Goal: Navigation & Orientation: Find specific page/section

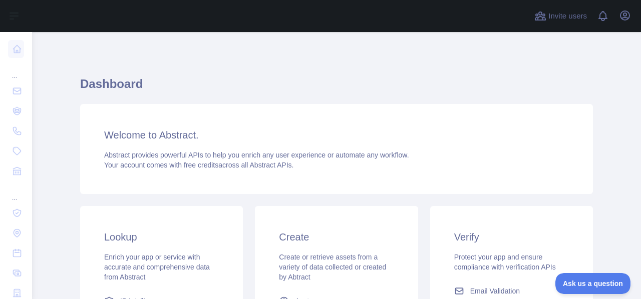
click at [333, 48] on div "Dashboard Welcome to Abstract. Abstract provides powerful APIs to help you enri…" at bounding box center [336, 265] width 513 height 467
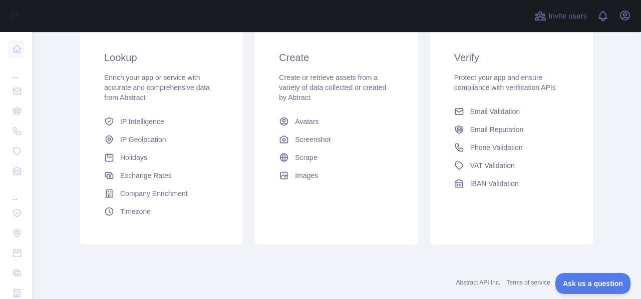
scroll to position [199, 0]
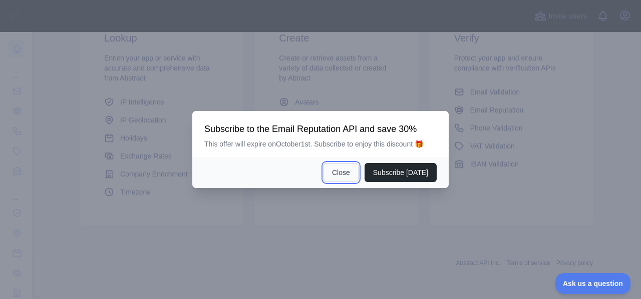
click at [349, 169] on button "Close" at bounding box center [340, 172] width 35 height 19
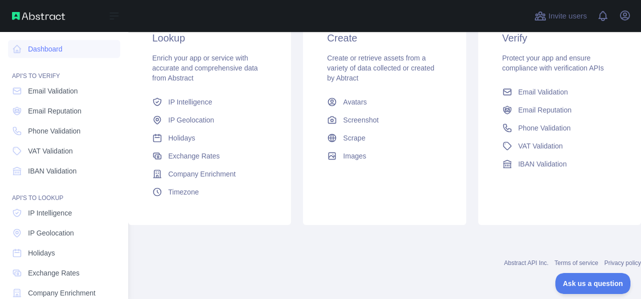
click at [11, 12] on div "Open sidebar" at bounding box center [64, 16] width 128 height 32
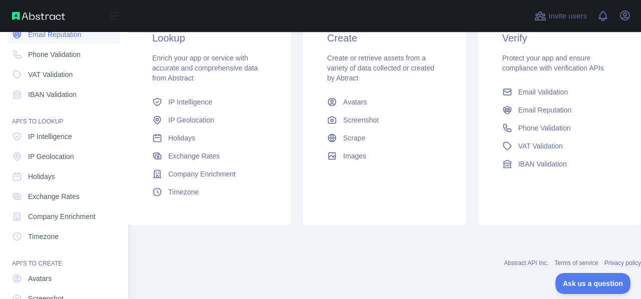
scroll to position [141, 0]
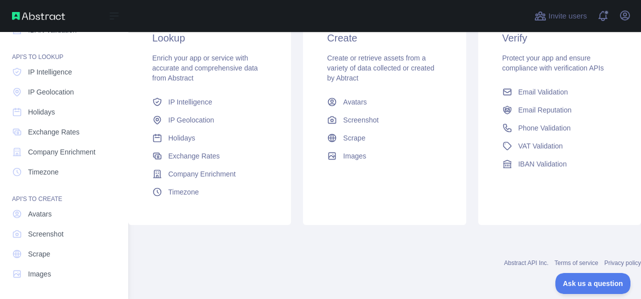
click at [29, 264] on nav "Dashboard API'S TO VERIFY Email Validation Email Reputation Phone Validation VA…" at bounding box center [64, 87] width 112 height 393
click at [34, 255] on span "Scrape" at bounding box center [39, 254] width 22 height 10
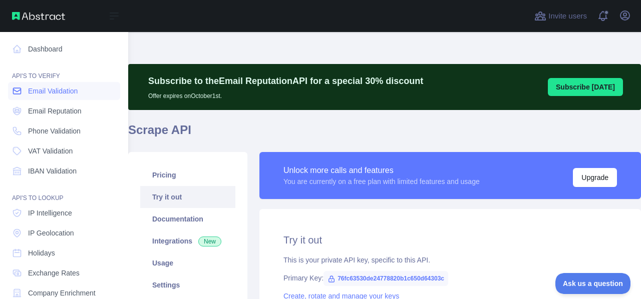
click at [45, 91] on span "Email Validation" at bounding box center [53, 91] width 50 height 10
